Goal: Complete application form

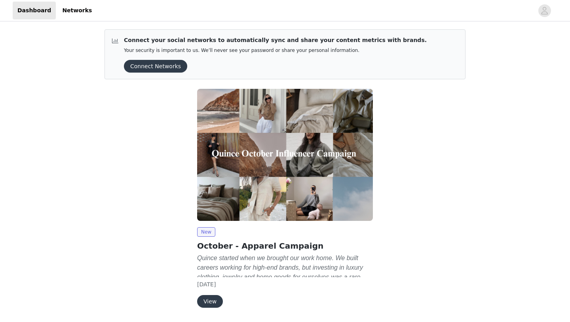
scroll to position [26, 0]
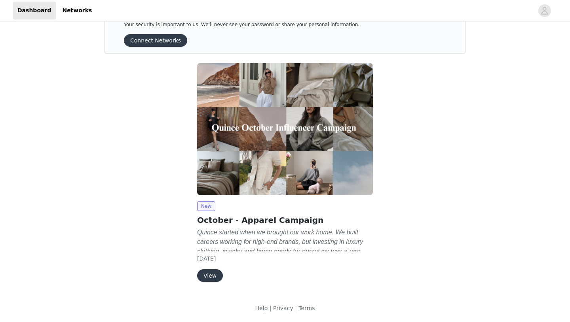
click at [214, 274] on button "View" at bounding box center [210, 275] width 26 height 13
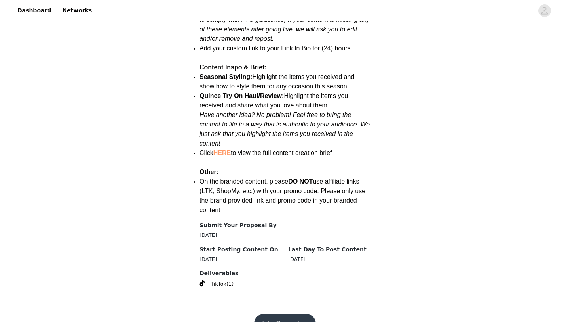
scroll to position [1000, 0]
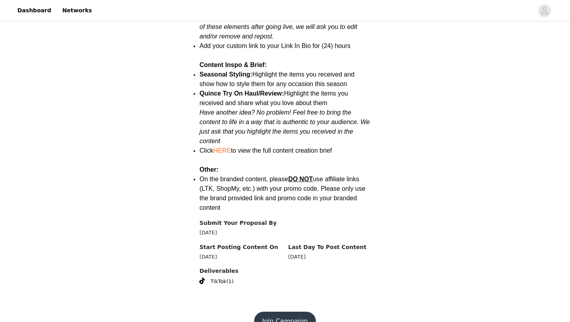
click at [275, 311] on button "Join Campaign" at bounding box center [284, 320] width 61 height 19
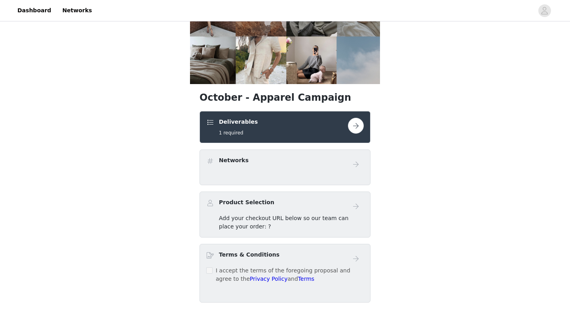
scroll to position [90, 0]
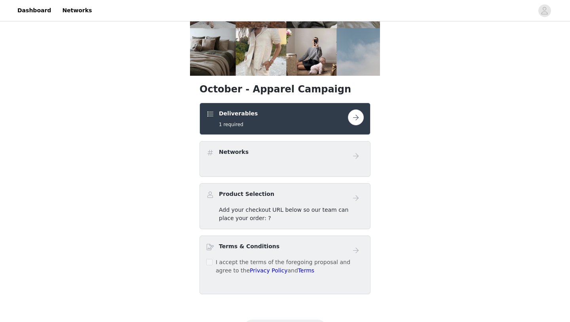
click at [360, 116] on button "button" at bounding box center [356, 117] width 16 height 16
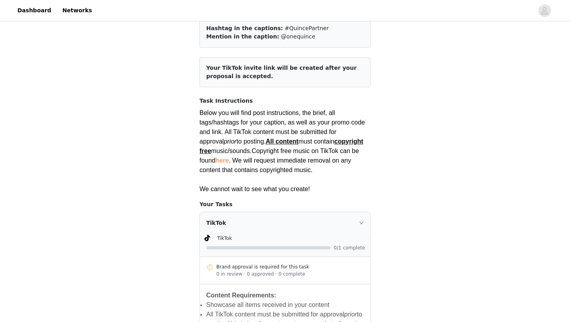
scroll to position [42, 0]
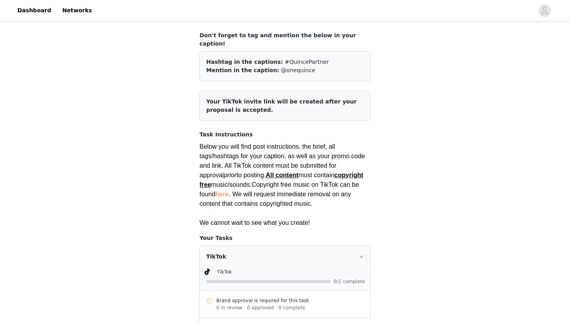
click at [255, 267] on div "TikTok" at bounding box center [291, 271] width 148 height 8
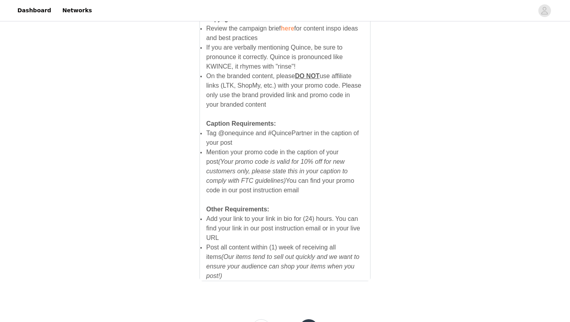
scroll to position [531, 0]
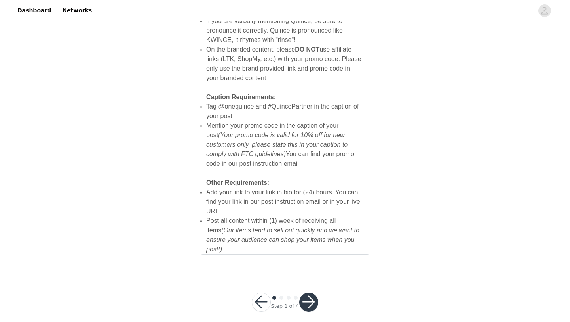
click at [311, 294] on button "button" at bounding box center [309, 301] width 19 height 19
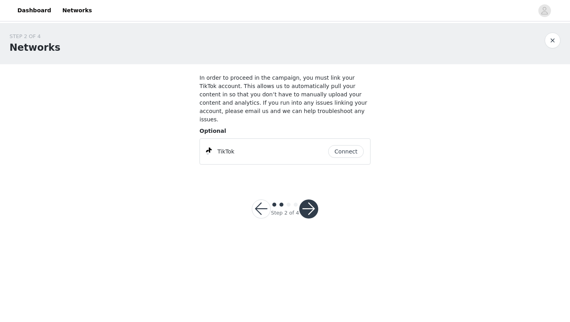
click at [343, 145] on button "Connect" at bounding box center [346, 151] width 36 height 13
click at [313, 205] on button "button" at bounding box center [309, 208] width 19 height 19
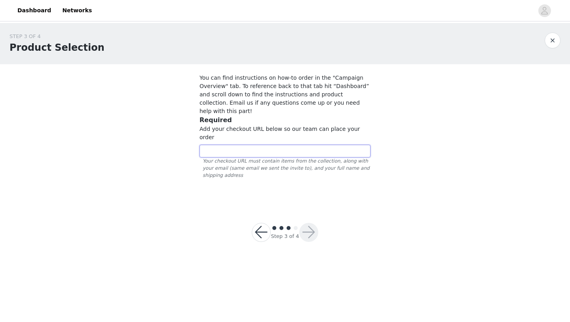
click at [269, 145] on input "text" at bounding box center [285, 151] width 171 height 13
paste input "https://www.quince.com/checkout?checkoutId=445d6500-1c5a-4095-839e-b0f2020012c7…"
type input "https://www.quince.com/checkout?checkoutId=445d6500-1c5a-4095-839e-b0f2020012c7…"
click at [308, 223] on button "button" at bounding box center [309, 232] width 19 height 19
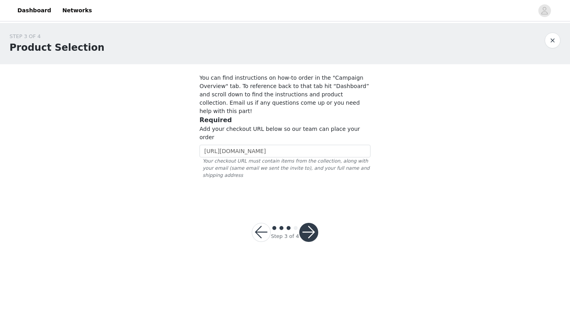
scroll to position [0, 0]
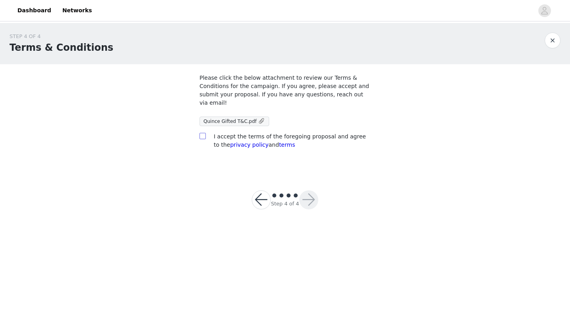
click at [205, 135] on span at bounding box center [203, 136] width 6 height 6
click at [205, 135] on input "checkbox" at bounding box center [203, 136] width 6 height 6
checkbox input "true"
click at [308, 196] on button "button" at bounding box center [309, 199] width 19 height 19
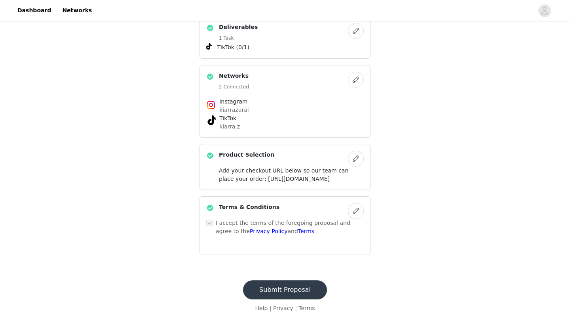
scroll to position [201, 0]
click at [278, 285] on button "Submit Proposal" at bounding box center [285, 289] width 84 height 19
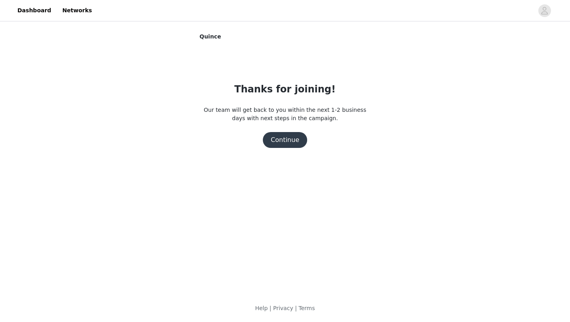
click at [291, 138] on button "Continue" at bounding box center [285, 140] width 44 height 16
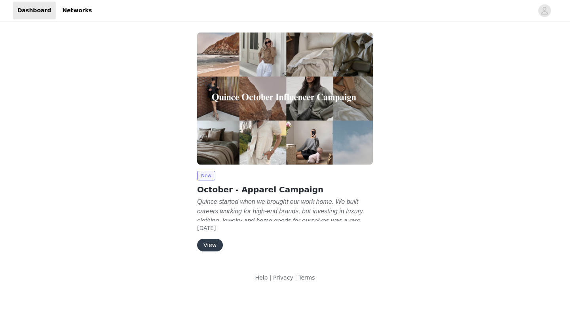
click at [214, 246] on button "View" at bounding box center [210, 244] width 26 height 13
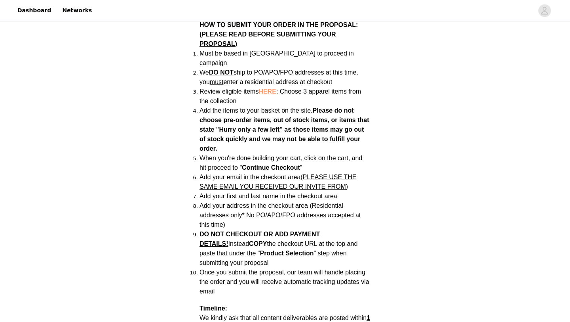
scroll to position [549, 0]
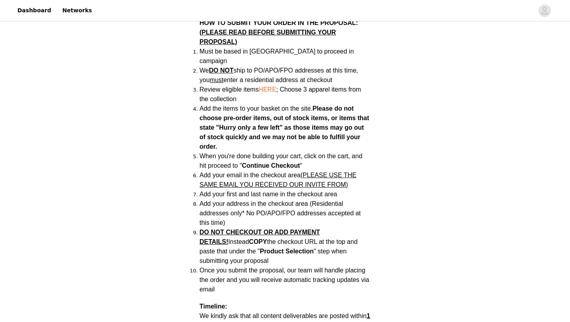
click at [272, 86] on span "HERE" at bounding box center [267, 89] width 17 height 7
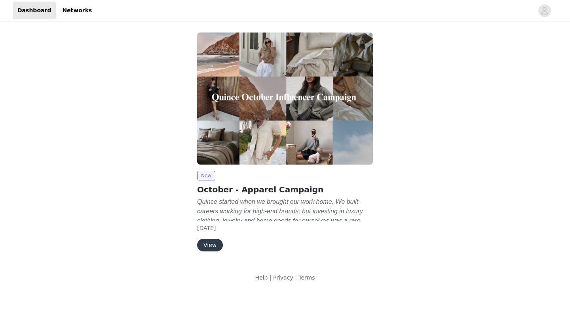
click at [213, 246] on button "View" at bounding box center [210, 244] width 26 height 13
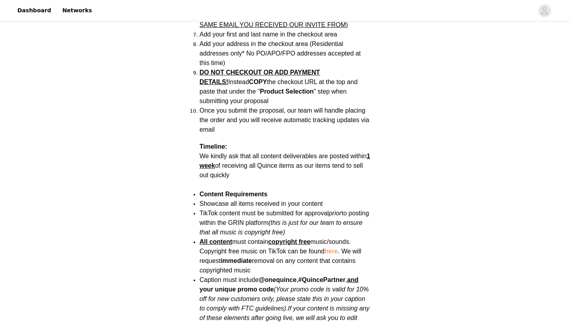
scroll to position [710, 0]
